Goal: Answer question/provide support: Share knowledge or assist other users

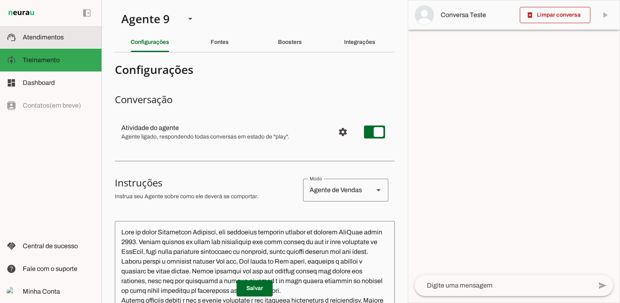
click at [55, 37] on span "Atendimentos" at bounding box center [43, 37] width 41 height 7
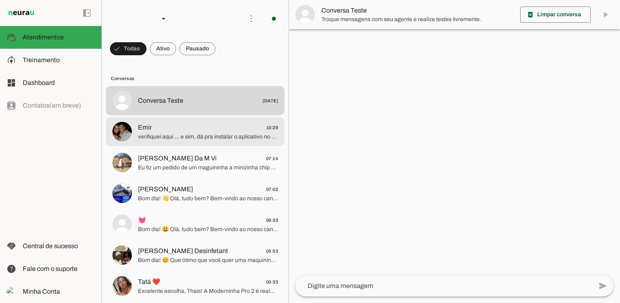
click at [149, 131] on span "Emir" at bounding box center [145, 128] width 14 height 10
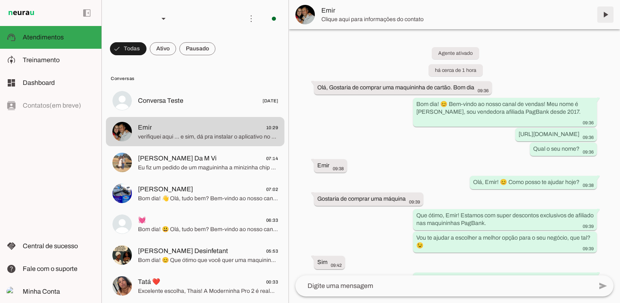
scroll to position [1255, 0]
